Goal: Transaction & Acquisition: Download file/media

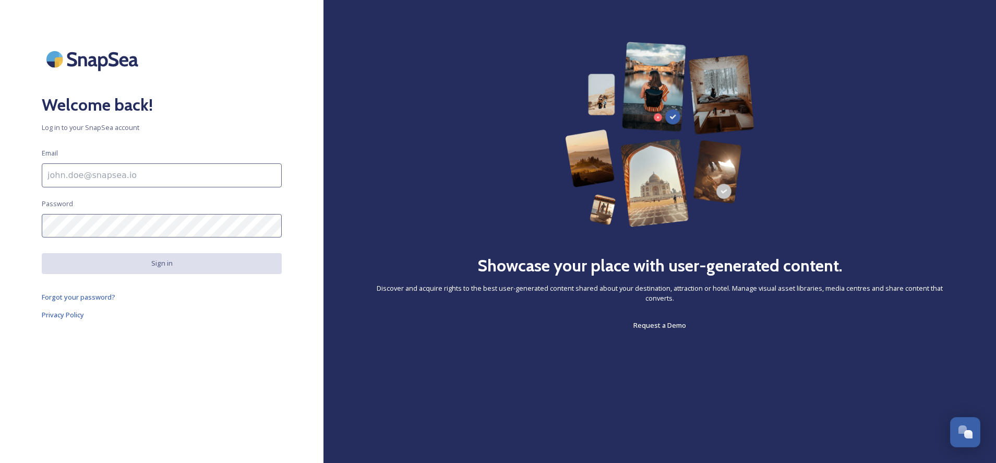
drag, startPoint x: 81, startPoint y: 173, endPoint x: 74, endPoint y: 169, distance: 8.9
click at [81, 173] on input at bounding box center [162, 175] width 240 height 24
type input "[EMAIL_ADDRESS][DOMAIN_NAME]"
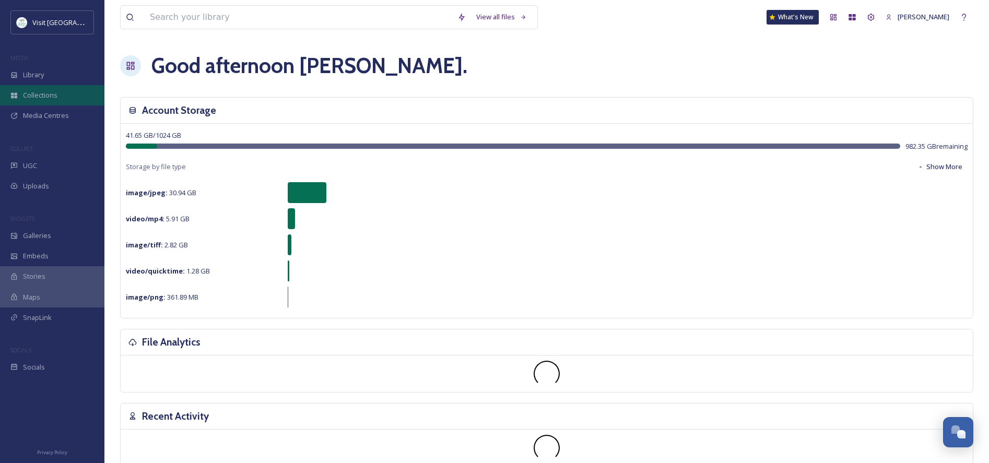
click at [43, 97] on span "Collections" at bounding box center [40, 95] width 34 height 10
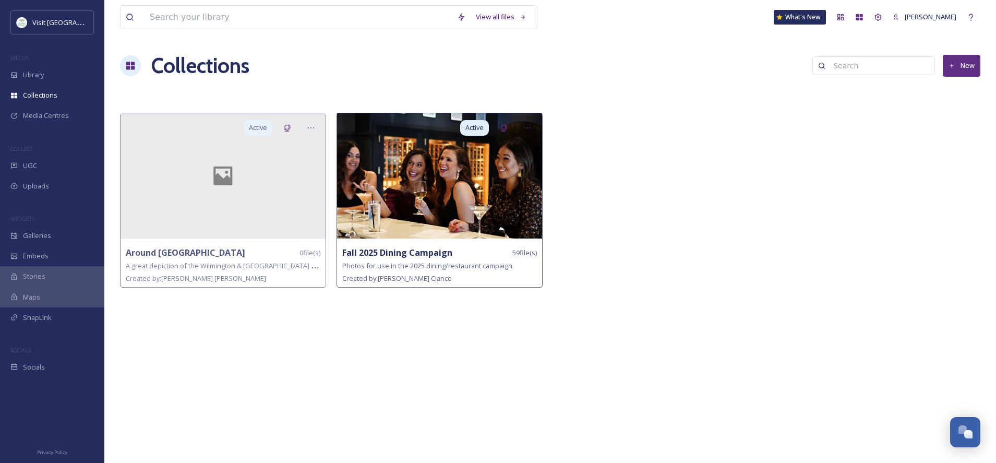
click at [436, 192] on img at bounding box center [439, 175] width 205 height 125
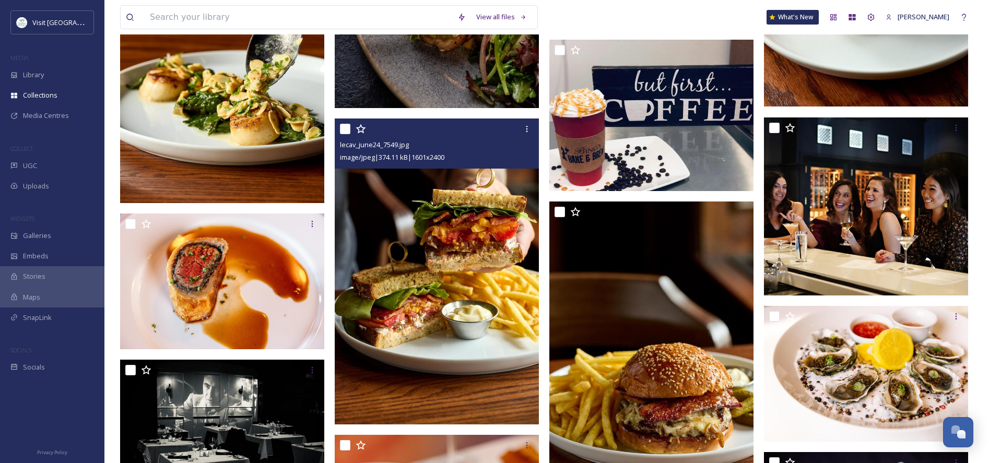
scroll to position [1562, 0]
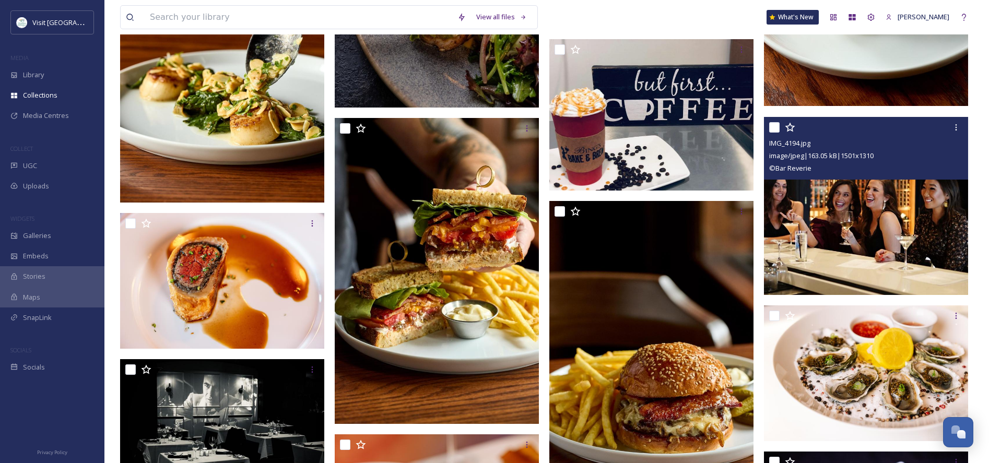
click at [858, 206] on img at bounding box center [866, 206] width 204 height 178
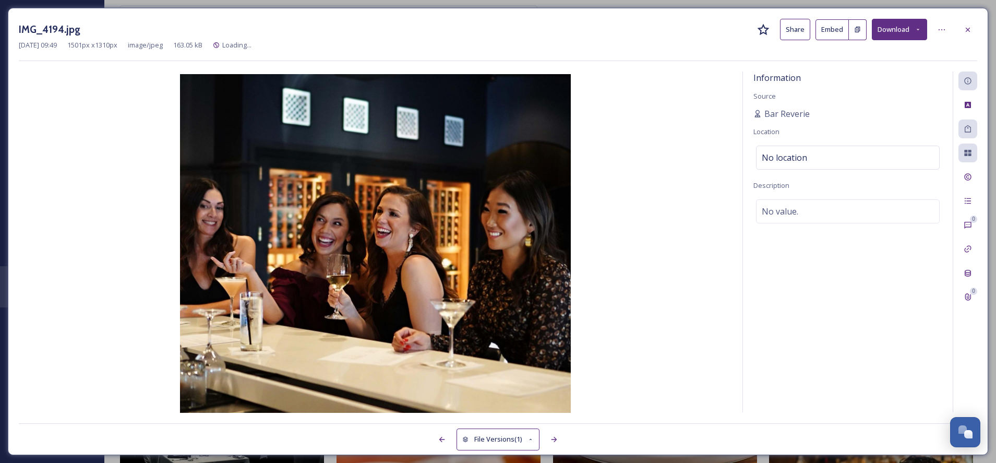
click at [914, 30] on button "Download" at bounding box center [899, 29] width 55 height 21
click at [872, 53] on span "Download Original (1501 x 1310)" at bounding box center [872, 54] width 99 height 10
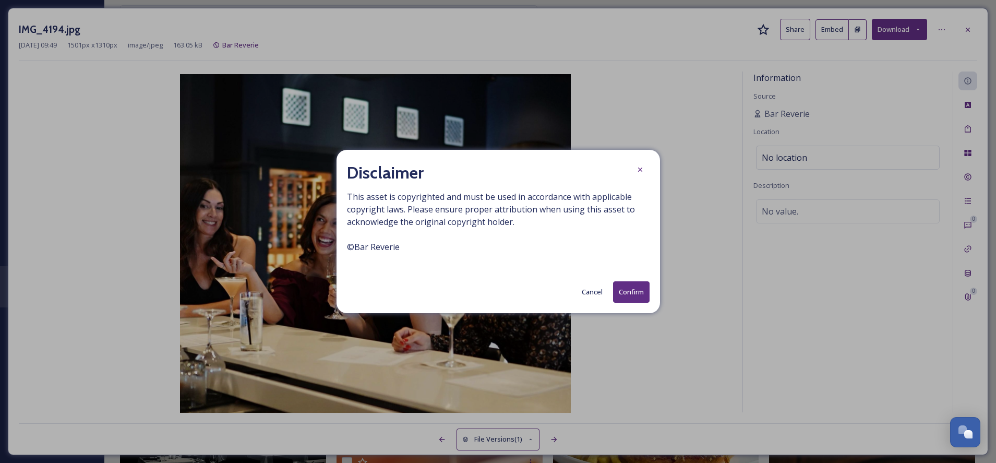
click at [633, 295] on button "Confirm" at bounding box center [631, 291] width 37 height 21
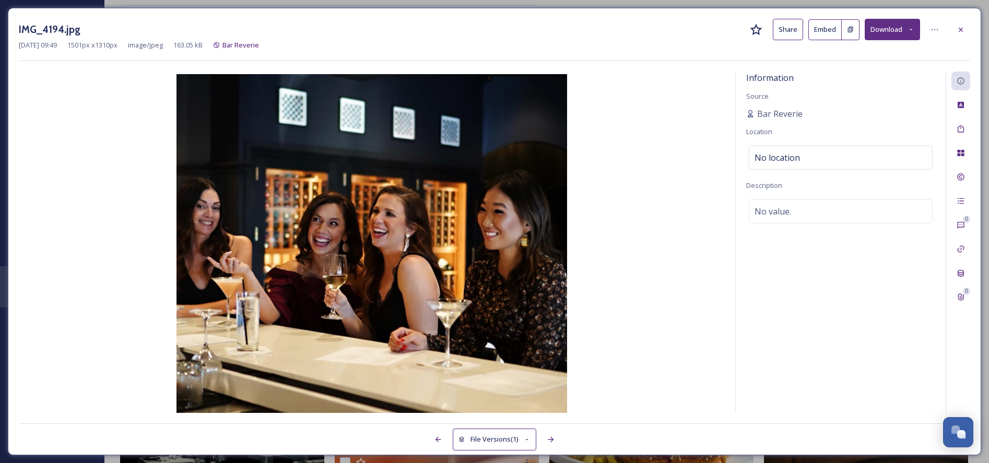
click at [656, 26] on div "IMG_4194.jpg Share Embed Download" at bounding box center [494, 29] width 951 height 21
click at [961, 31] on icon at bounding box center [960, 30] width 8 height 8
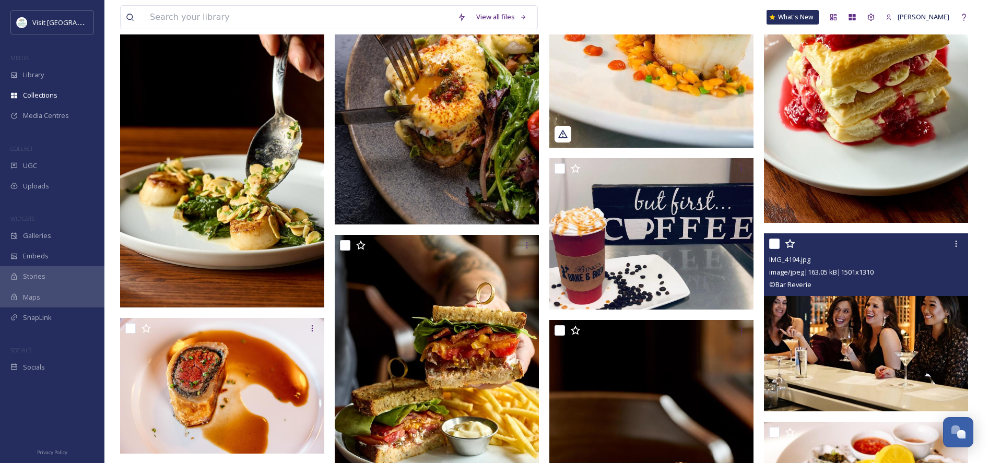
scroll to position [1372, 0]
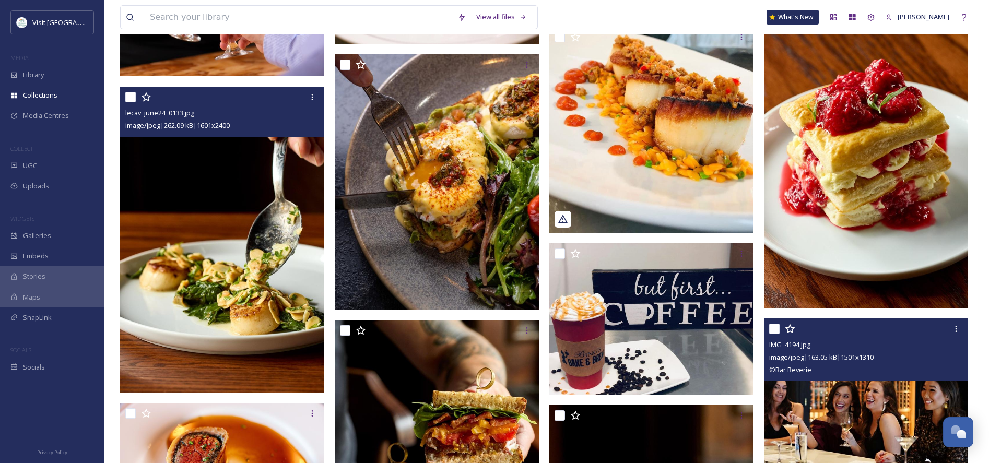
click at [216, 233] on img at bounding box center [222, 240] width 204 height 306
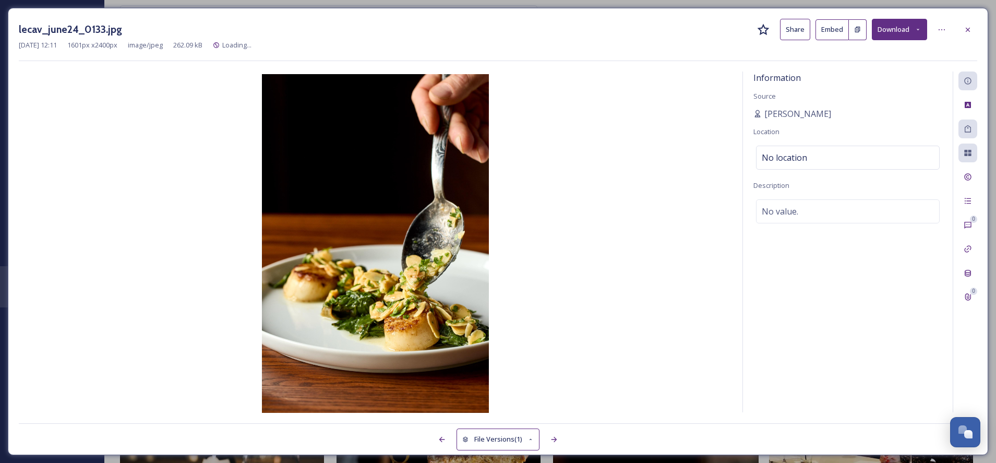
click at [898, 32] on button "Download" at bounding box center [899, 29] width 55 height 21
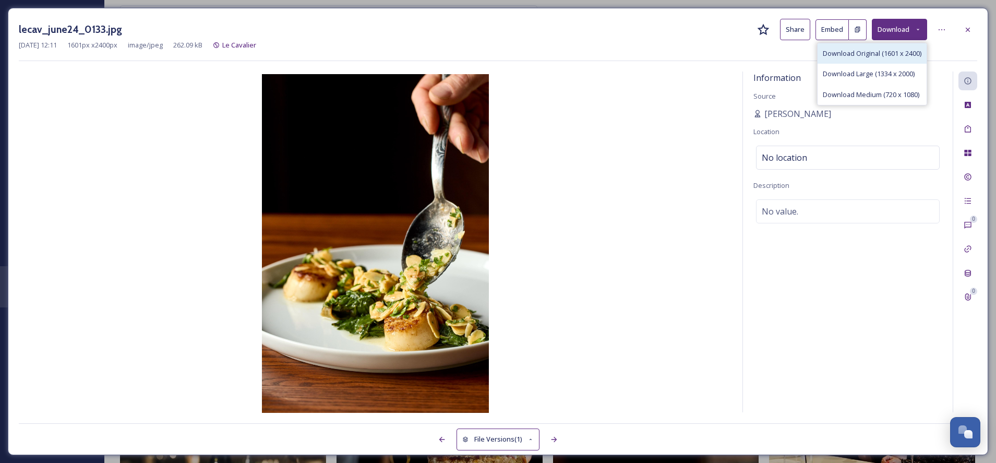
click at [840, 54] on span "Download Original (1601 x 2400)" at bounding box center [872, 54] width 99 height 10
click at [642, 233] on img at bounding box center [375, 244] width 713 height 341
click at [972, 29] on icon at bounding box center [968, 30] width 8 height 8
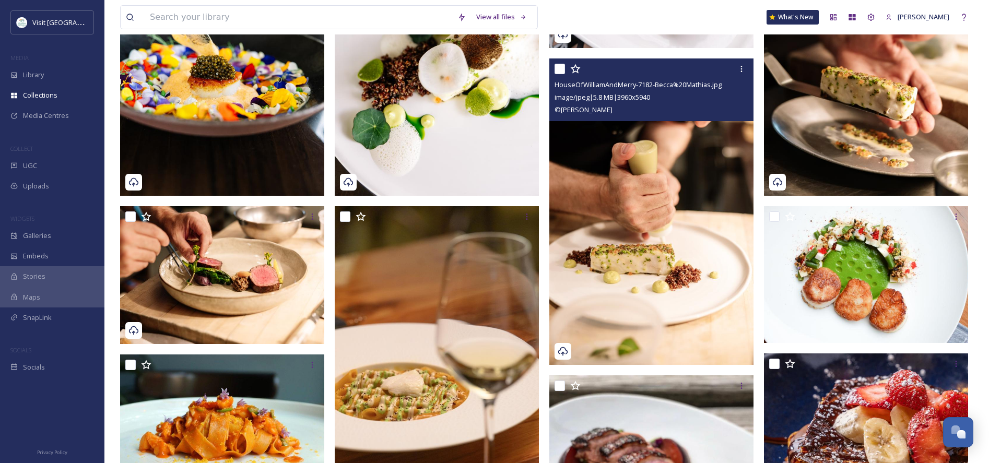
scroll to position [749, 0]
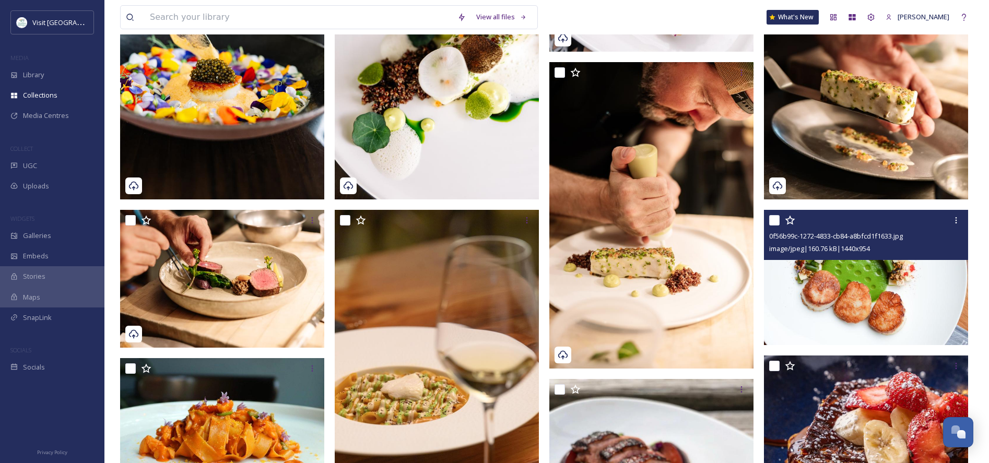
click at [921, 291] on img at bounding box center [866, 277] width 204 height 135
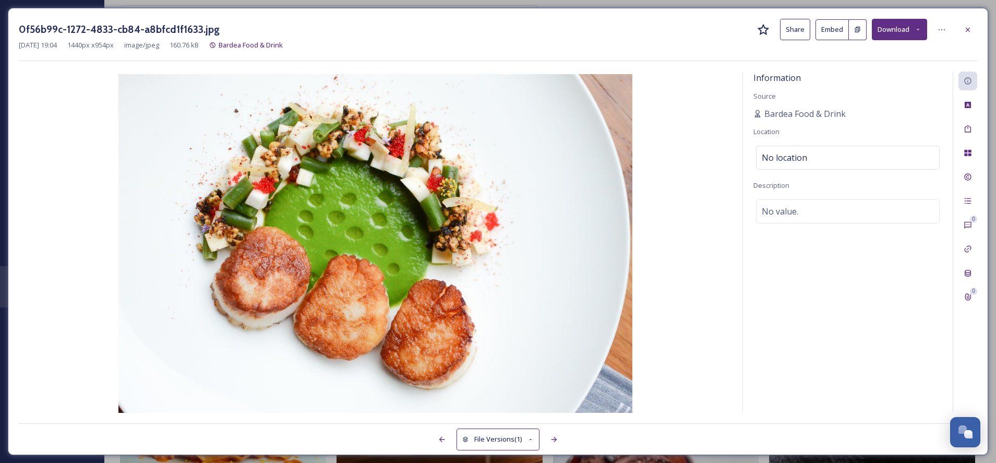
click at [899, 33] on button "Download" at bounding box center [899, 29] width 55 height 21
click at [881, 56] on span "Download Original (1440 x 954)" at bounding box center [872, 54] width 95 height 10
click at [828, 317] on div "Information Source Bardea Food & Drink Location No location Description No valu…" at bounding box center [848, 242] width 210 height 341
click at [968, 27] on icon at bounding box center [968, 30] width 8 height 8
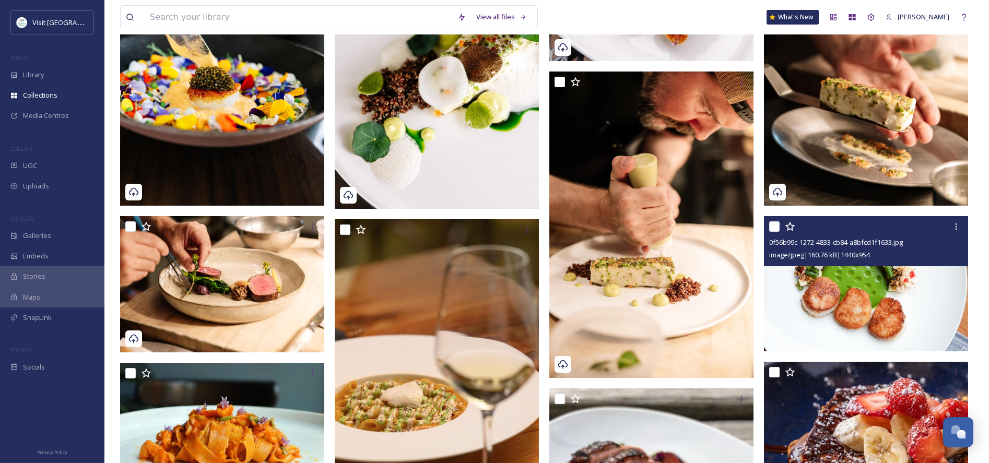
scroll to position [739, 0]
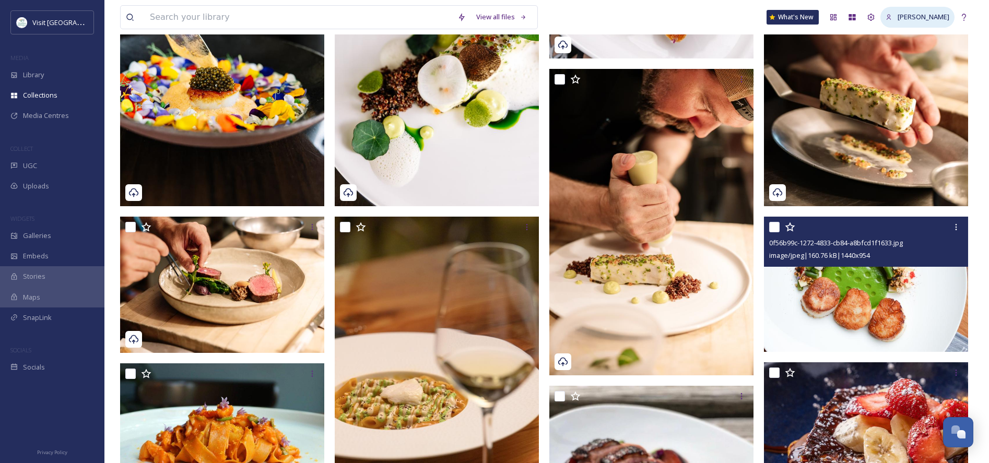
click at [935, 18] on span "[PERSON_NAME]" at bounding box center [923, 16] width 52 height 9
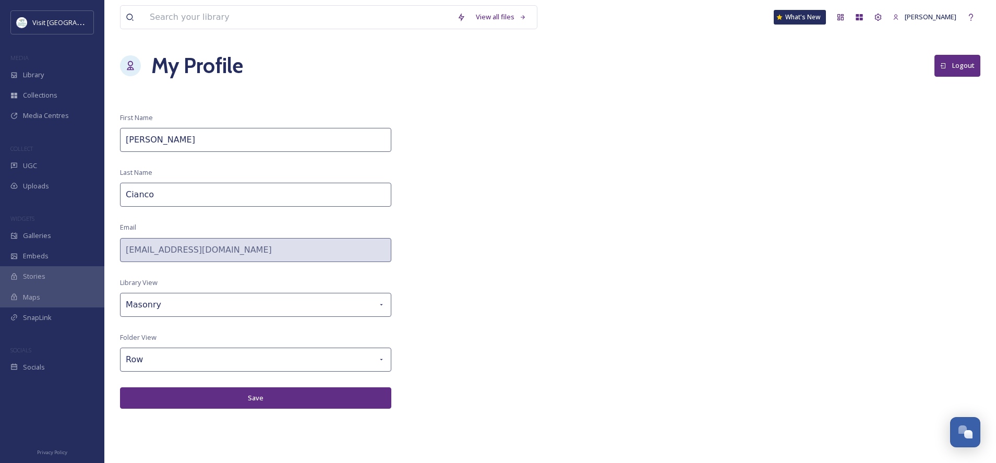
click at [952, 67] on button "Logout" at bounding box center [958, 65] width 46 height 21
